Goal: Complete application form

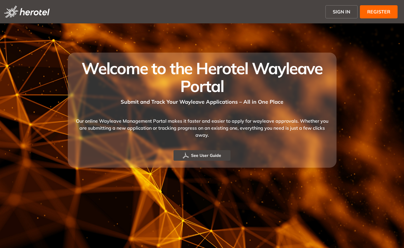
click at [345, 12] on span "SIGN IN" at bounding box center [342, 11] width 18 height 7
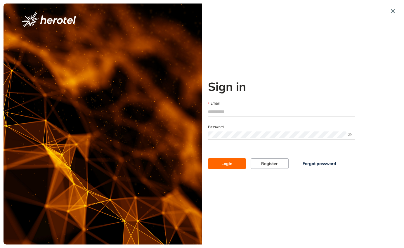
type input "**********"
click at [233, 164] on button "Login" at bounding box center [227, 163] width 38 height 11
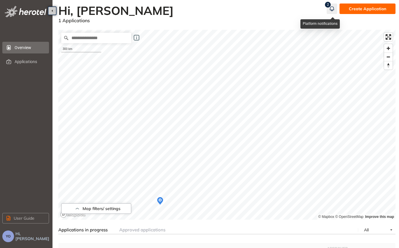
click at [331, 8] on icon "button" at bounding box center [332, 8] width 6 height 7
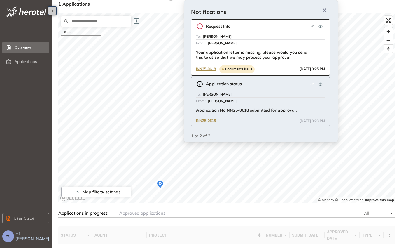
scroll to position [29, 0]
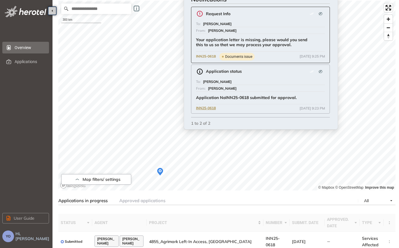
click at [210, 55] on span "INN25-0618" at bounding box center [206, 57] width 20 height 6
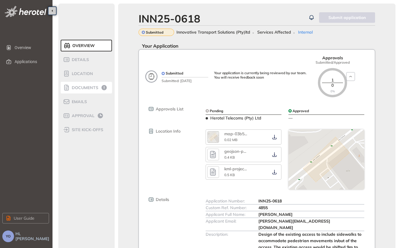
click at [90, 89] on span "Documents" at bounding box center [84, 87] width 28 height 5
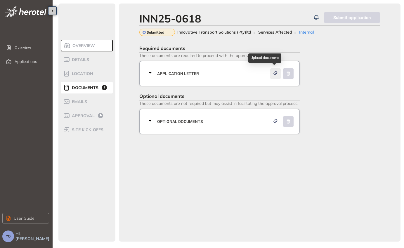
click at [275, 73] on icon "button" at bounding box center [275, 73] width 6 height 4
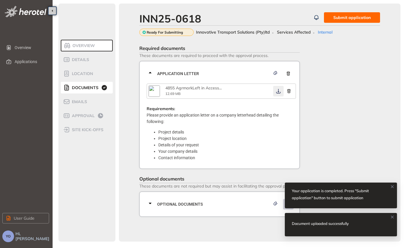
click at [278, 91] on icon "button" at bounding box center [278, 91] width 4 height 5
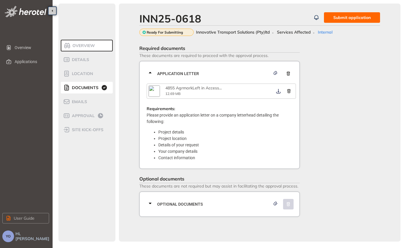
click at [175, 91] on div "4855 AgrmarkLeft in Access ... 12.69 MB" at bounding box center [219, 91] width 108 height 11
click at [151, 72] on icon at bounding box center [150, 72] width 7 height 7
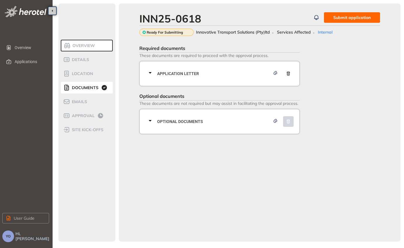
click at [152, 73] on icon at bounding box center [150, 72] width 7 height 7
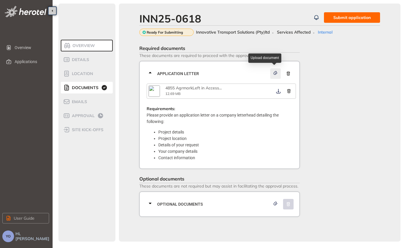
click at [274, 72] on icon "button" at bounding box center [275, 73] width 6 height 4
click at [147, 71] on icon at bounding box center [150, 72] width 7 height 7
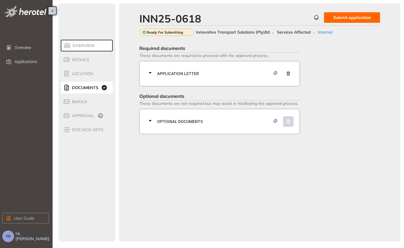
click at [332, 18] on button "Submit application" at bounding box center [352, 17] width 56 height 11
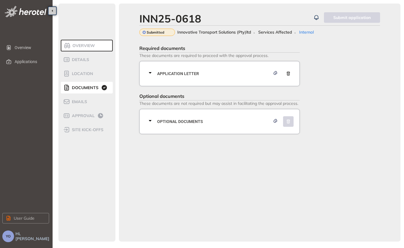
click at [80, 87] on span "Documents" at bounding box center [84, 87] width 28 height 5
click at [152, 74] on icon at bounding box center [150, 72] width 7 height 7
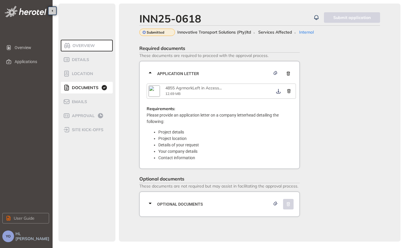
click at [152, 74] on icon at bounding box center [150, 72] width 7 height 7
